Goal: Register for event/course

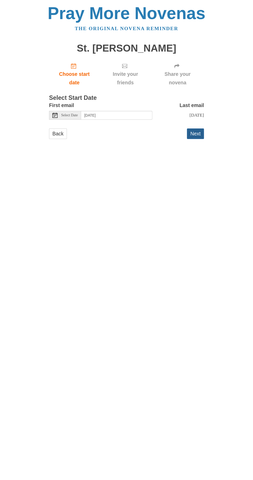
click at [202, 132] on button "Next" at bounding box center [195, 133] width 17 height 11
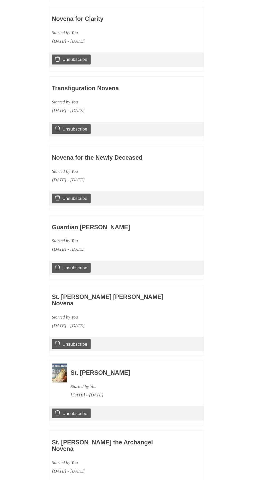
scroll to position [491, 0]
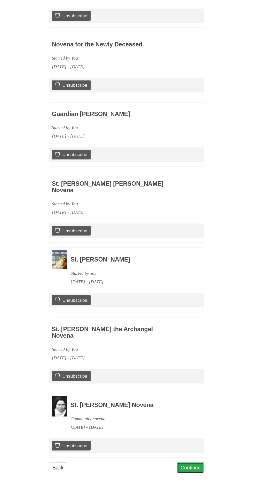
click at [198, 463] on link "Continue" at bounding box center [190, 467] width 27 height 11
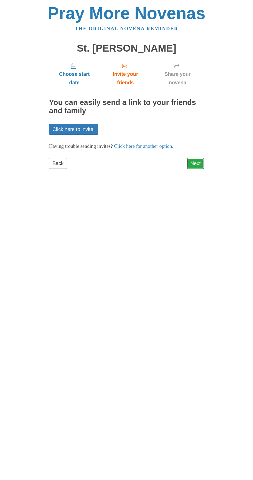
click at [201, 158] on link "Next" at bounding box center [195, 163] width 17 height 11
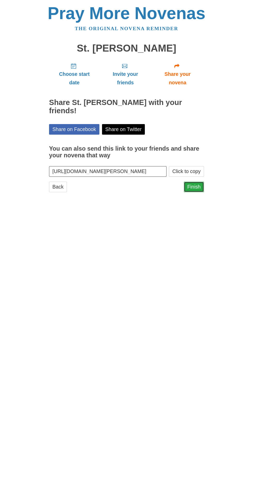
click at [200, 181] on link "Finish" at bounding box center [193, 186] width 20 height 11
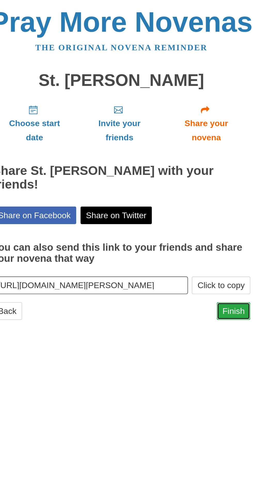
click at [192, 181] on link "Finish" at bounding box center [193, 186] width 20 height 11
